Goal: Navigation & Orientation: Understand site structure

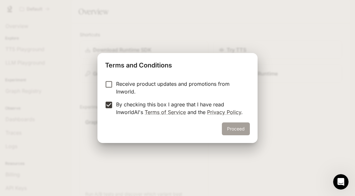
click at [232, 127] on button "Proceed" at bounding box center [236, 128] width 28 height 13
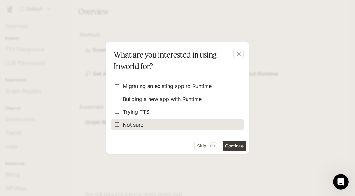
click at [155, 122] on label "Not sure" at bounding box center [177, 125] width 132 height 12
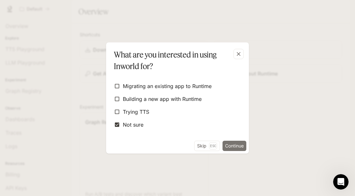
click at [228, 147] on button "Continue" at bounding box center [234, 146] width 24 height 10
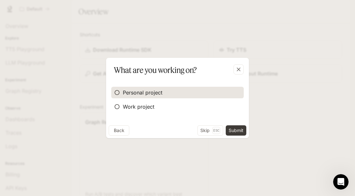
click at [145, 92] on span "Personal project" at bounding box center [142, 93] width 39 height 8
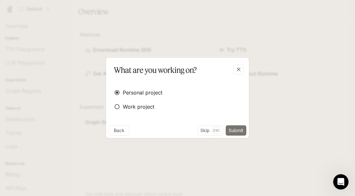
drag, startPoint x: 230, startPoint y: 130, endPoint x: 227, endPoint y: 130, distance: 3.2
click at [229, 131] on button "Submit" at bounding box center [235, 130] width 21 height 10
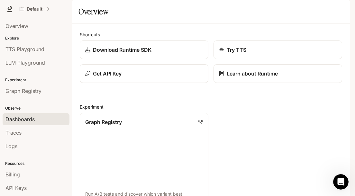
scroll to position [96, 0]
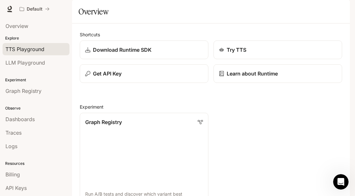
click at [32, 51] on span "TTS Playground" at bounding box center [24, 49] width 39 height 8
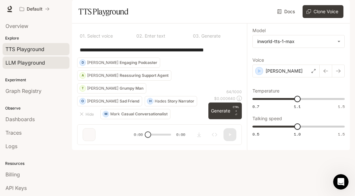
click at [34, 68] on link "LLM Playground" at bounding box center [36, 63] width 67 height 12
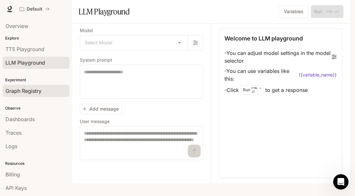
click at [35, 89] on span "Graph Registry" at bounding box center [23, 91] width 36 height 8
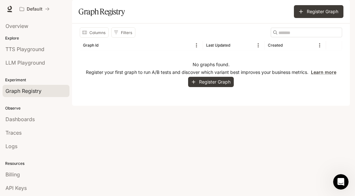
scroll to position [27, 0]
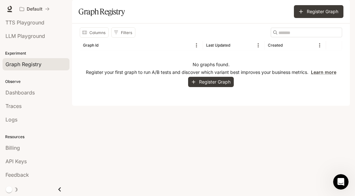
click at [30, 93] on span "Dashboards" at bounding box center [19, 93] width 29 height 8
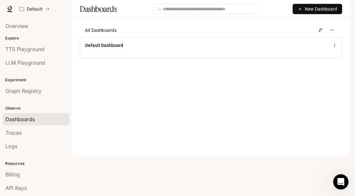
click at [46, 33] on div "Overview" at bounding box center [36, 26] width 72 height 16
click at [36, 22] on div "Overview" at bounding box center [35, 26] width 61 height 8
